Goal: Use online tool/utility: Utilize a website feature to perform a specific function

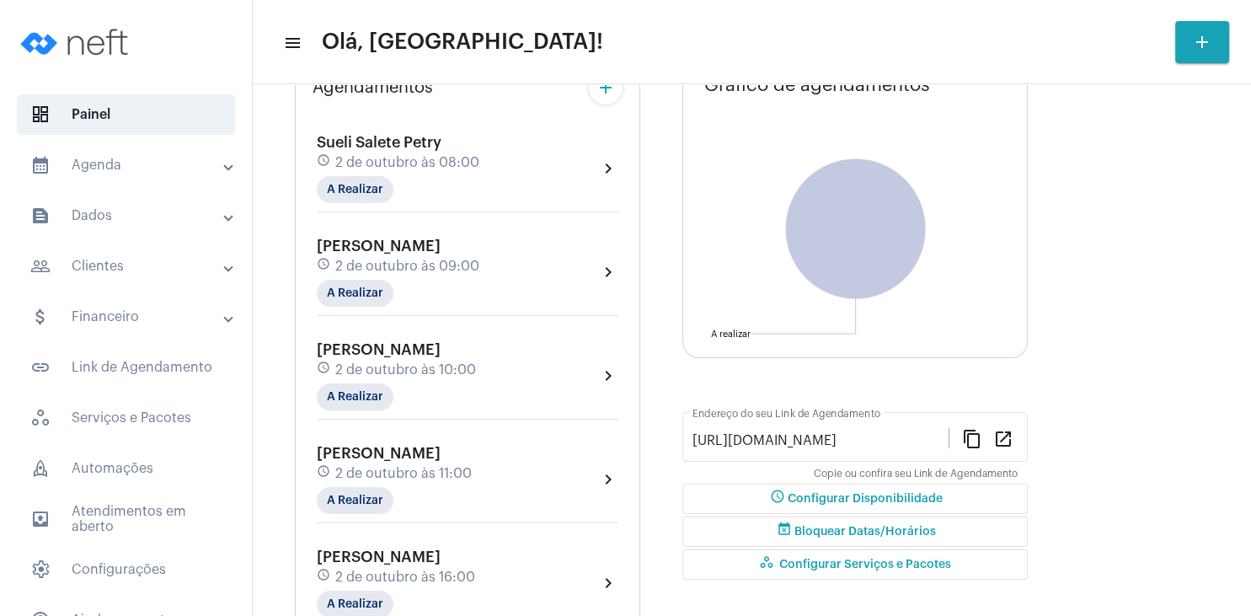
scroll to position [81, 0]
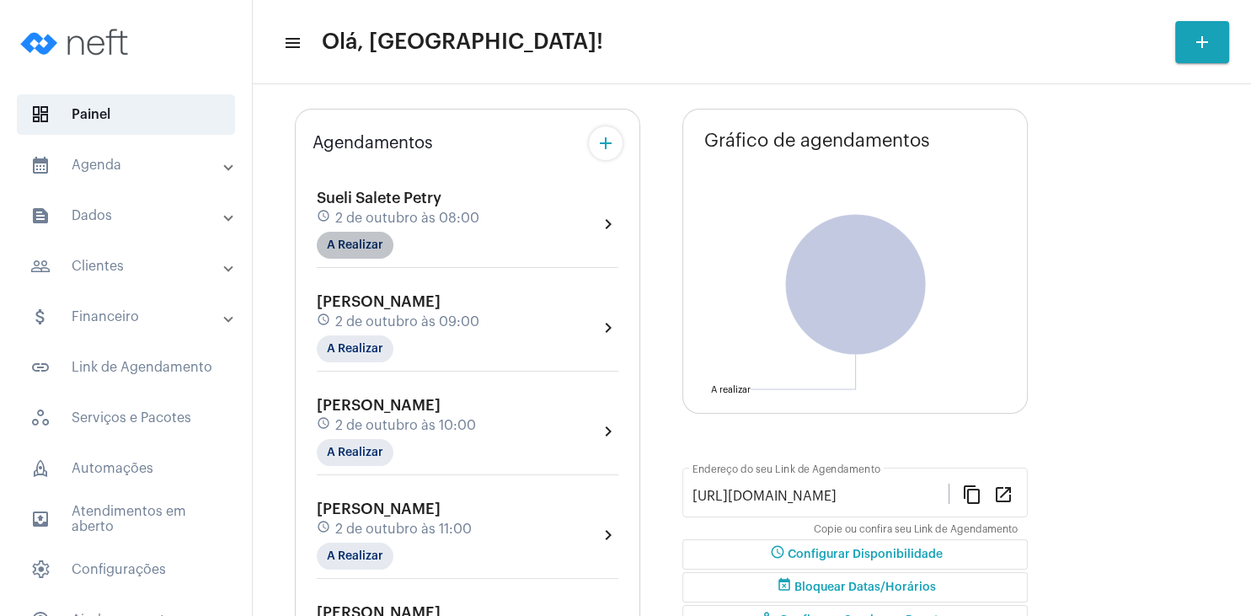
click at [369, 245] on mat-chip "A Realizar" at bounding box center [355, 245] width 77 height 27
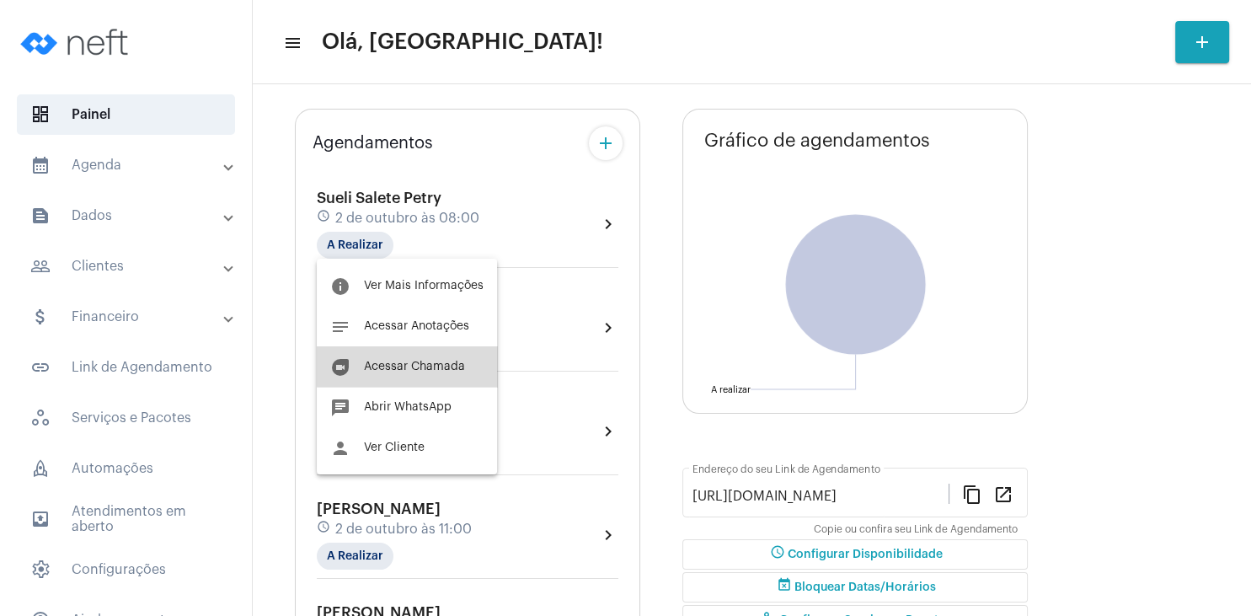
click at [409, 366] on span "Acessar Chamada" at bounding box center [414, 367] width 101 height 12
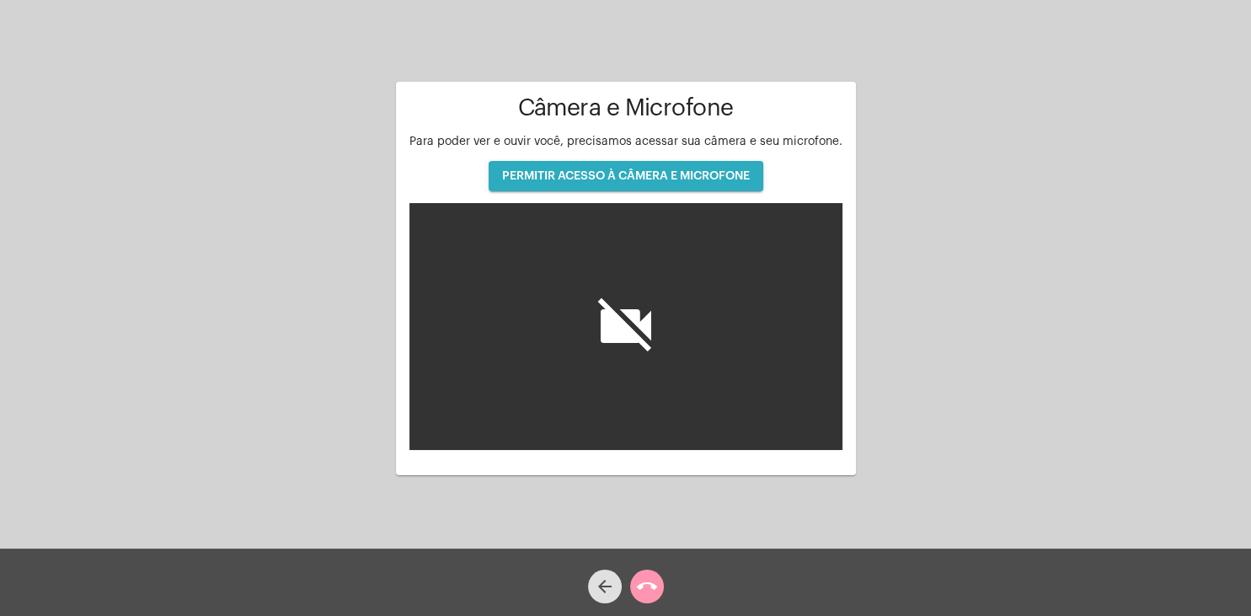
click at [590, 183] on button "PERMITIR ACESSO À CÂMERA E MICROFONE" at bounding box center [626, 176] width 275 height 30
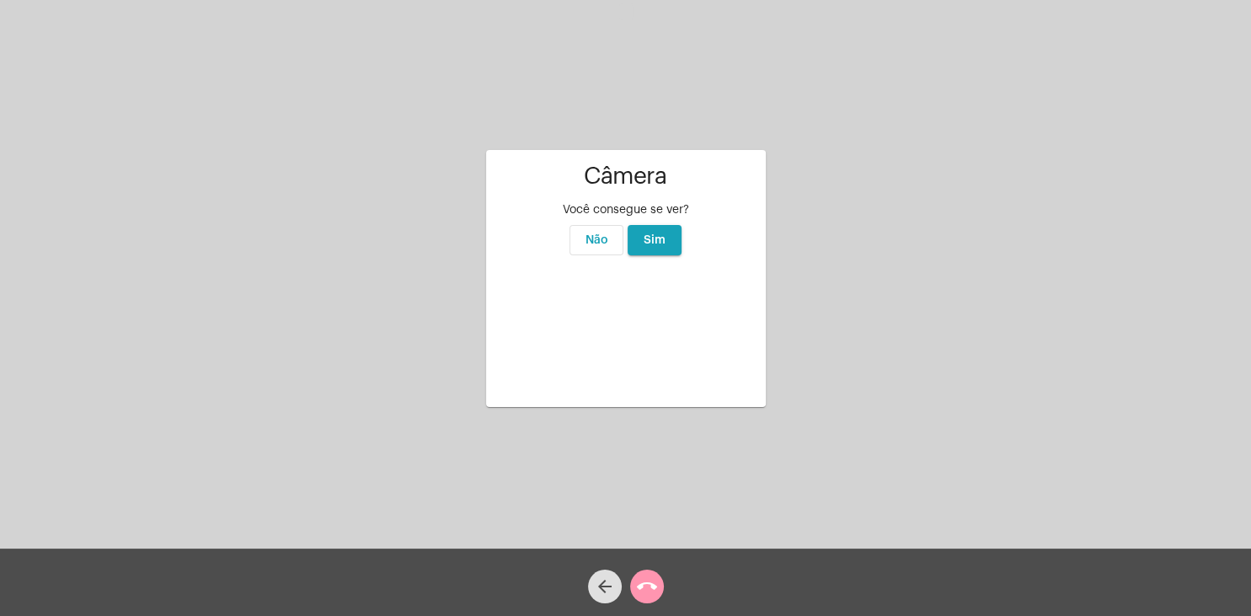
click at [654, 234] on span "Sim" at bounding box center [655, 240] width 22 height 12
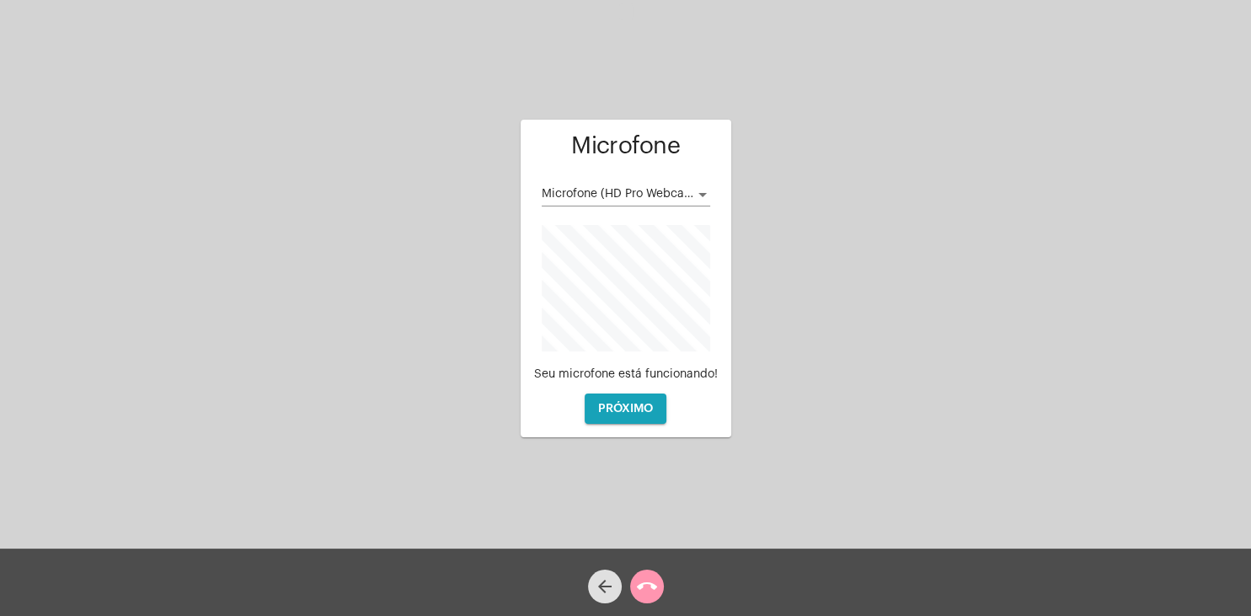
click at [693, 193] on span "Microfone (HD Pro Webcam C920)" at bounding box center [638, 194] width 192 height 12
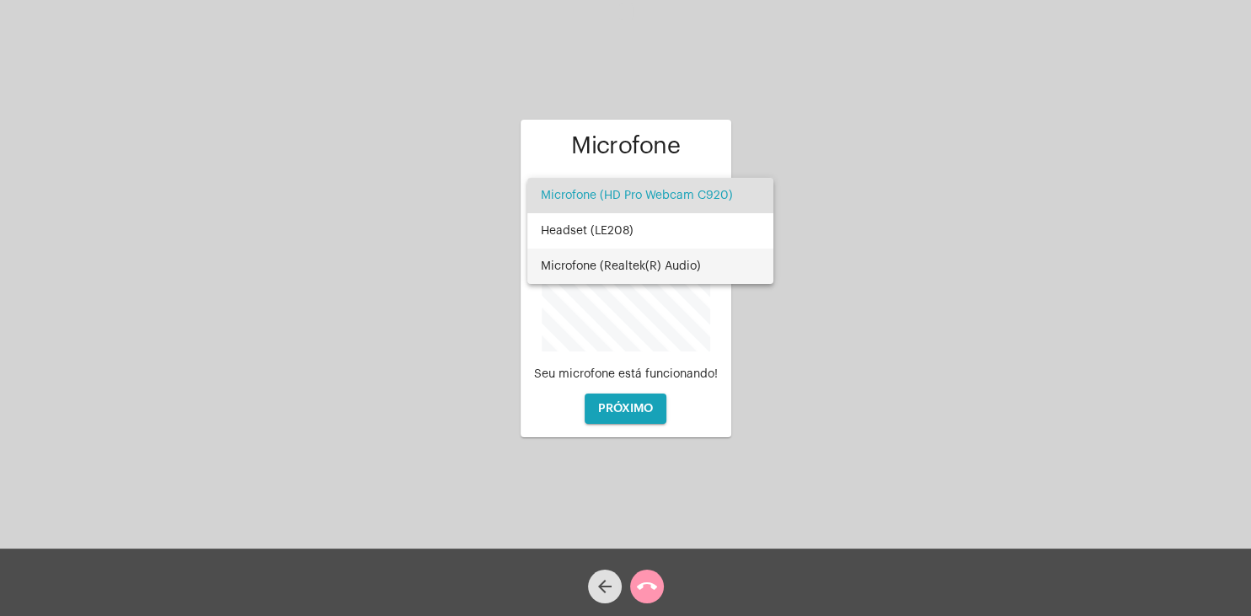
click at [675, 262] on span "Microfone (Realtek(R) Audio)" at bounding box center [650, 266] width 219 height 35
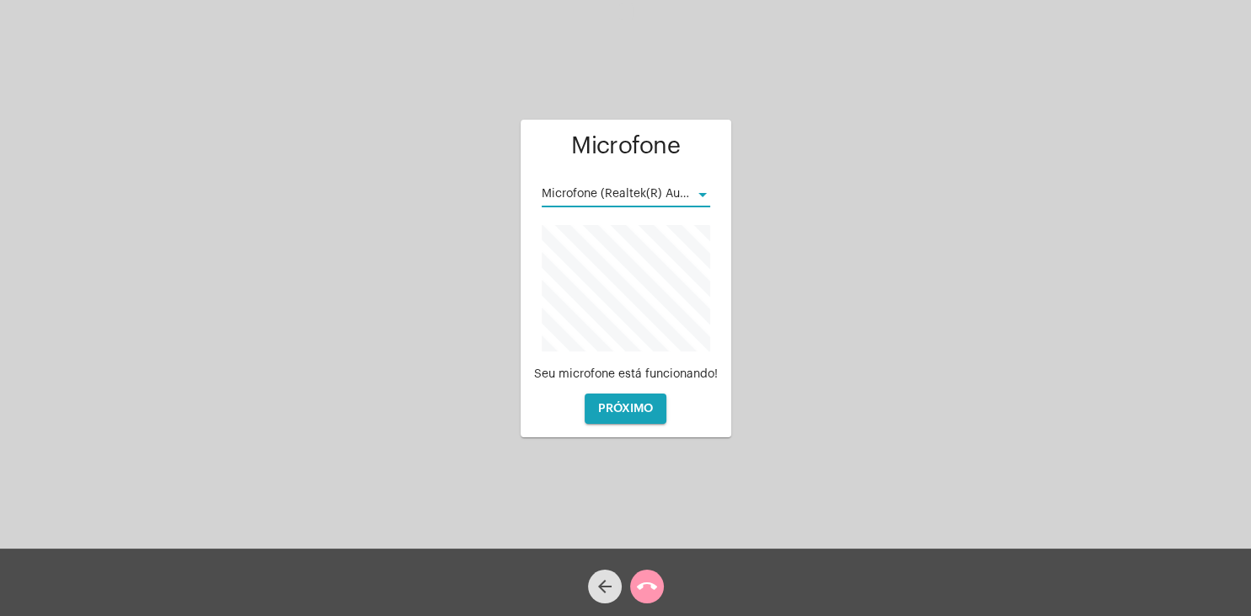
click at [649, 402] on button "PRÓXIMO" at bounding box center [626, 408] width 82 height 30
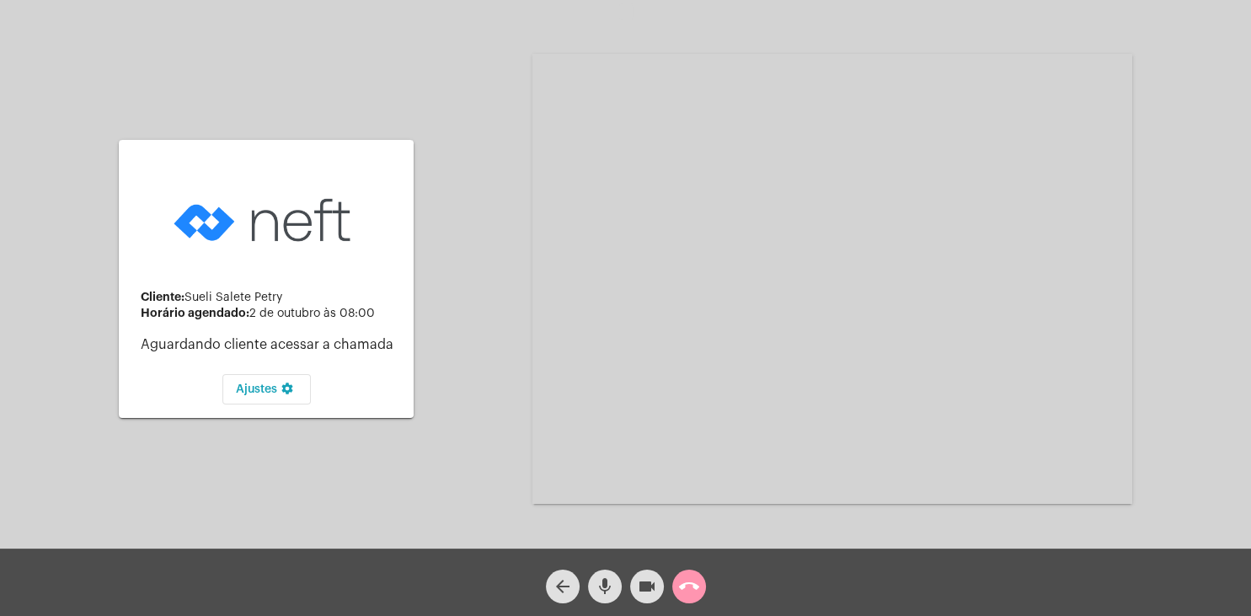
click at [600, 585] on mat-icon "mic" at bounding box center [605, 586] width 20 height 20
click at [639, 591] on mat-icon "videocam" at bounding box center [647, 586] width 20 height 20
click at [598, 578] on mat-icon "mic_off" at bounding box center [605, 586] width 20 height 20
click at [643, 582] on mat-icon "videocam_off" at bounding box center [647, 586] width 20 height 20
